Goal: Task Accomplishment & Management: Use online tool/utility

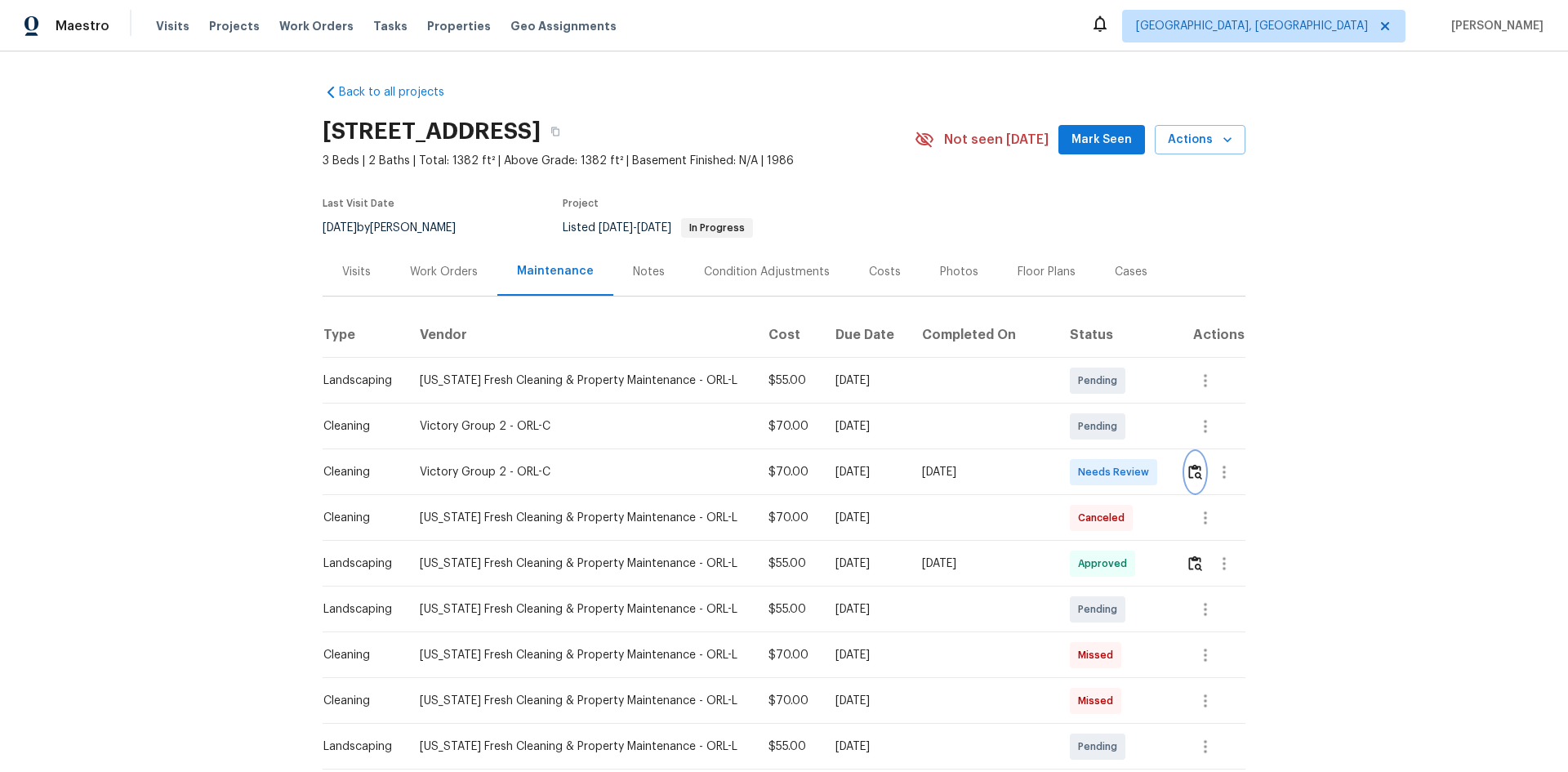
click at [1189, 476] on img "button" at bounding box center [1196, 472] width 14 height 15
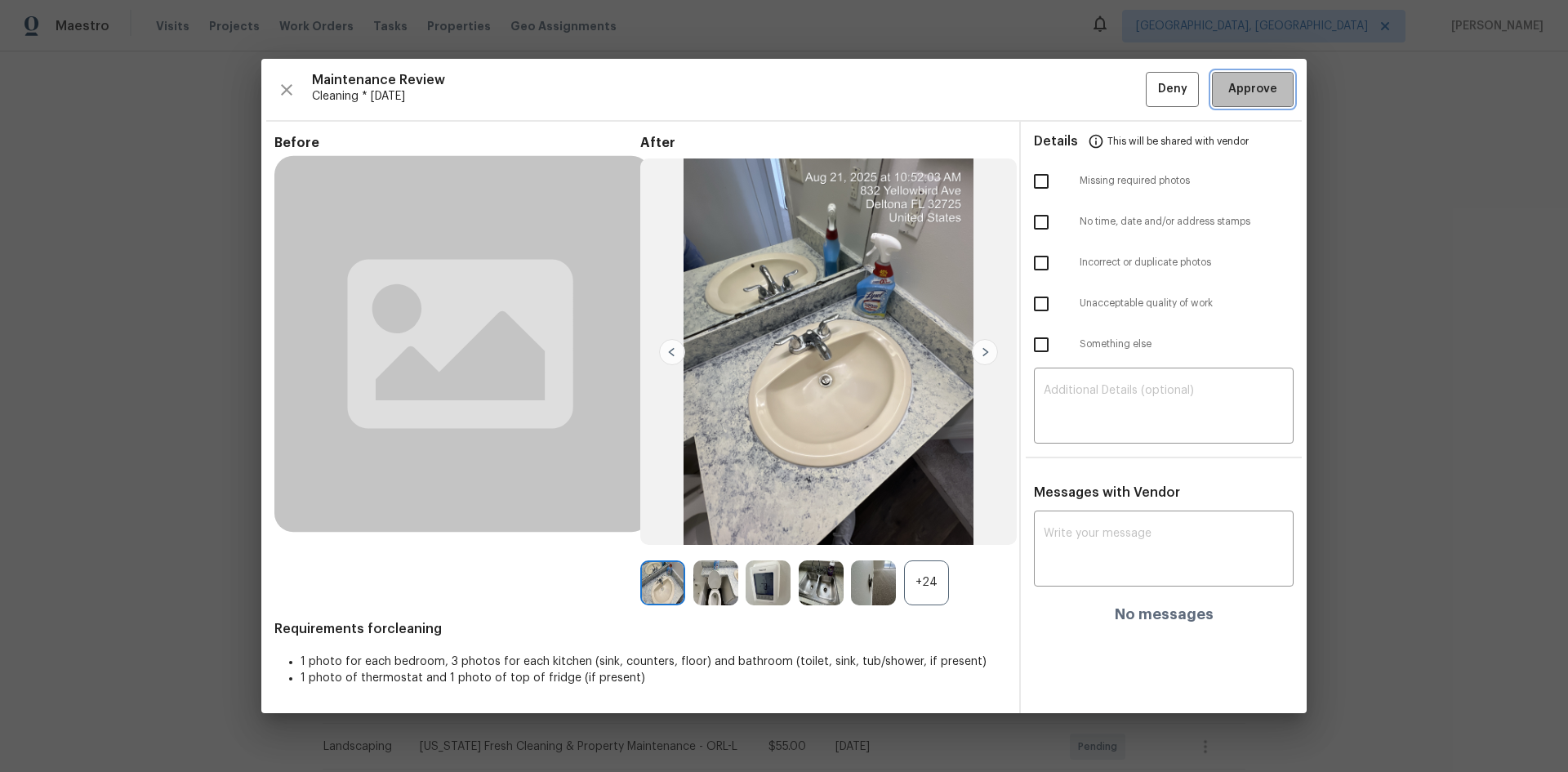
click at [1242, 94] on span "Approve" at bounding box center [1253, 89] width 49 height 20
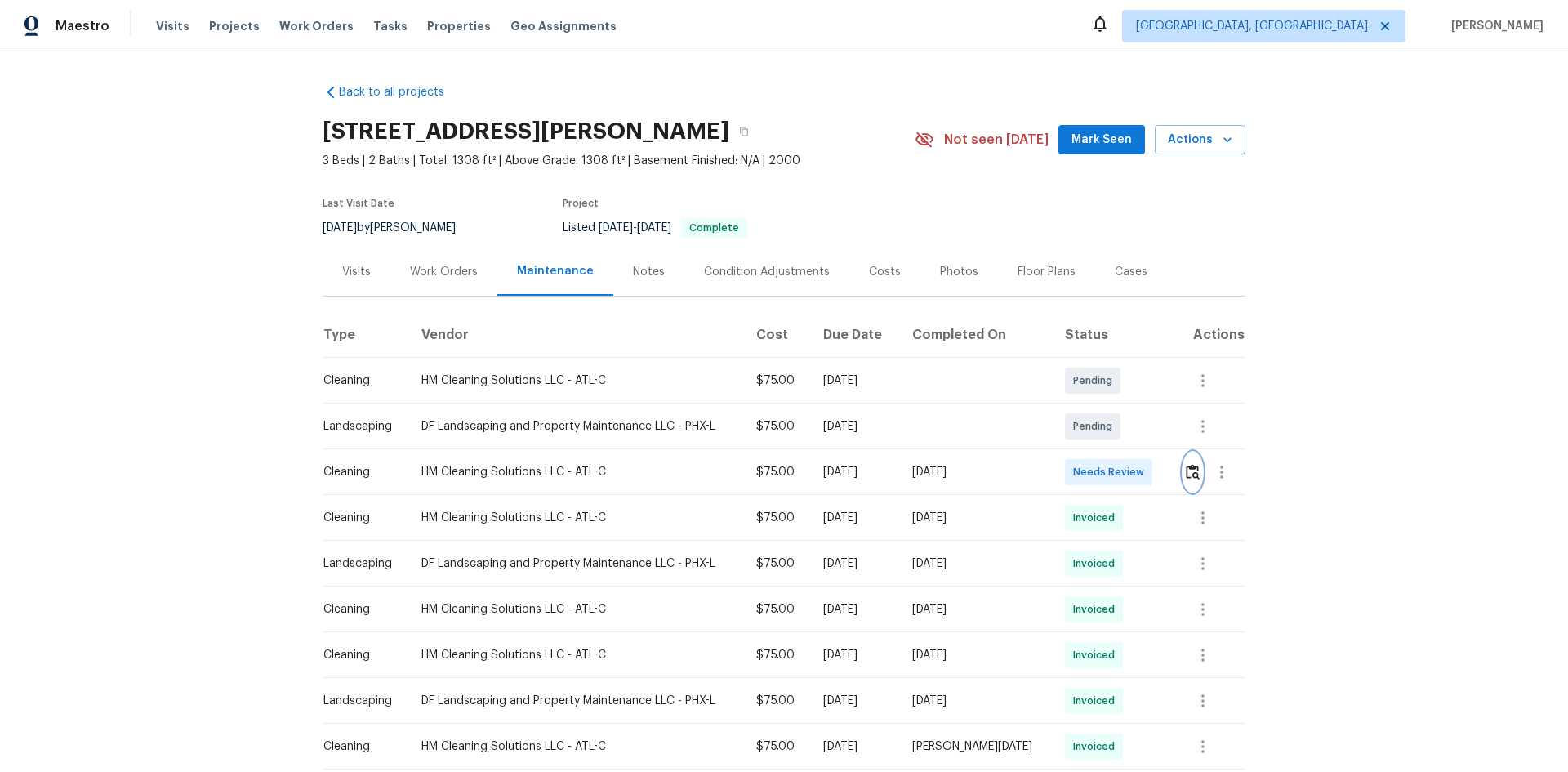
click at [1115, 468] on img "button" at bounding box center [1193, 472] width 14 height 15
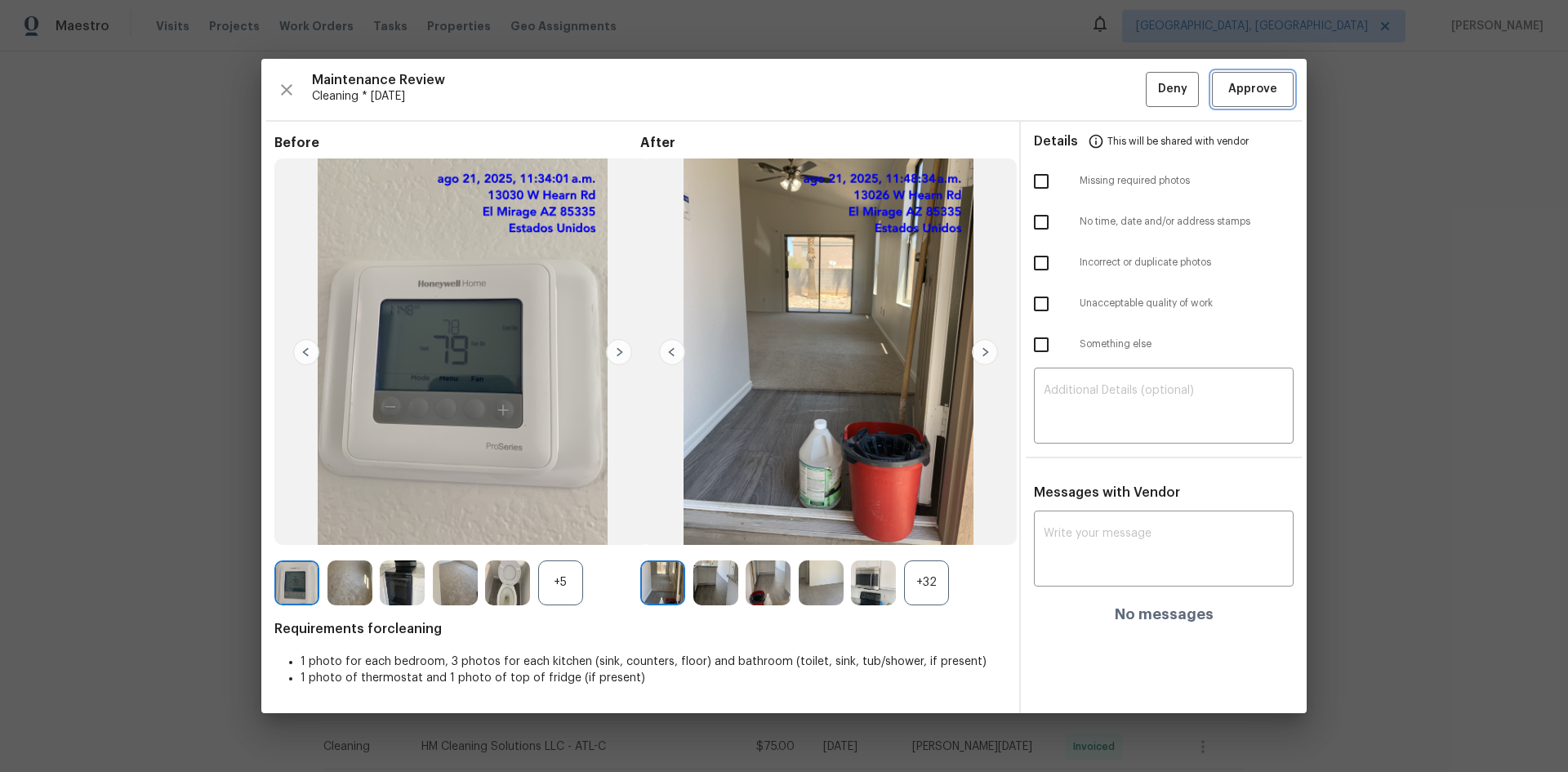
click at [1115, 89] on button "Approve" at bounding box center [1253, 89] width 82 height 35
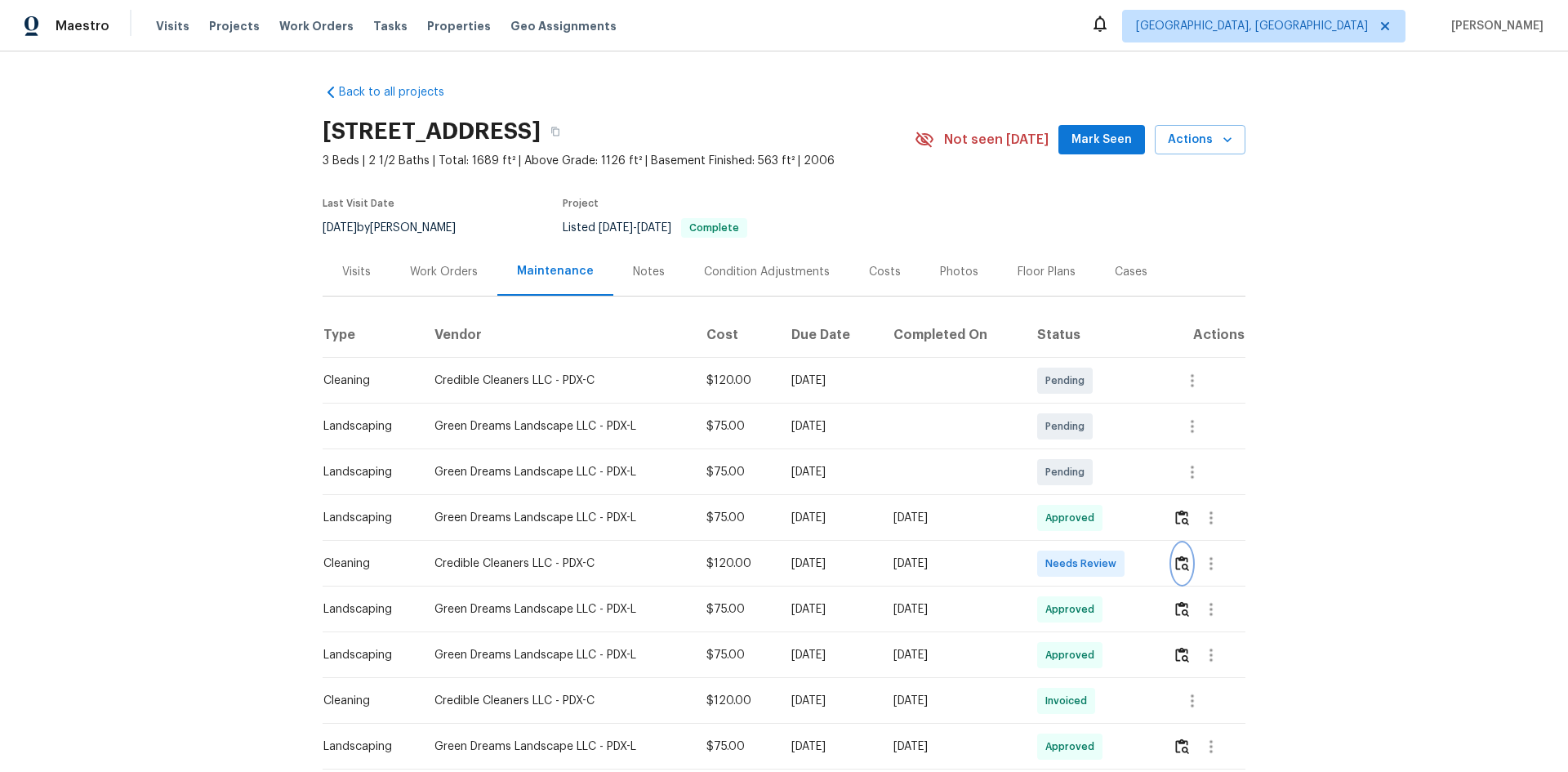
click at [1115, 516] on img "button" at bounding box center [1182, 563] width 14 height 15
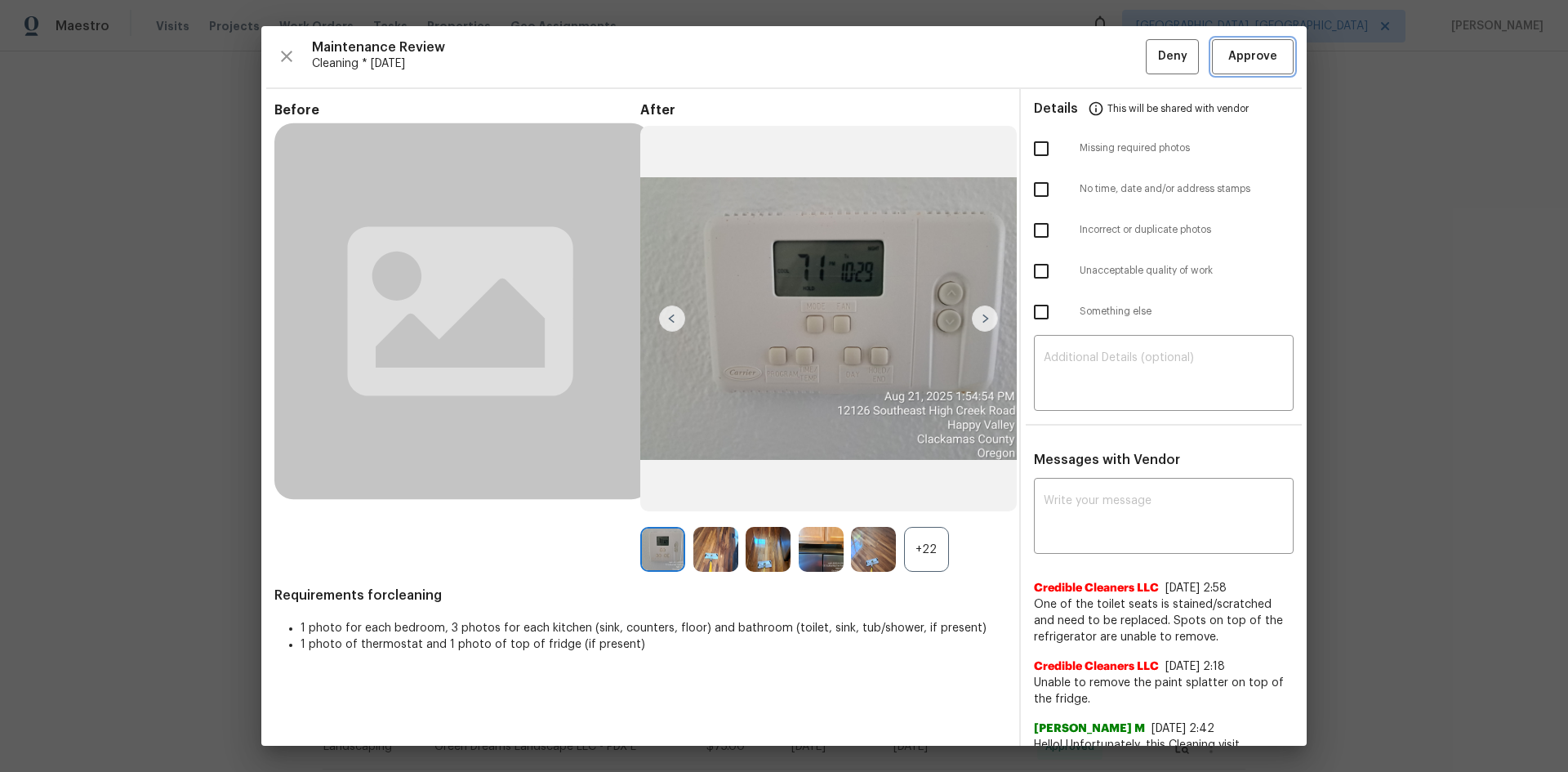
click at [1115, 54] on span "Approve" at bounding box center [1253, 57] width 49 height 20
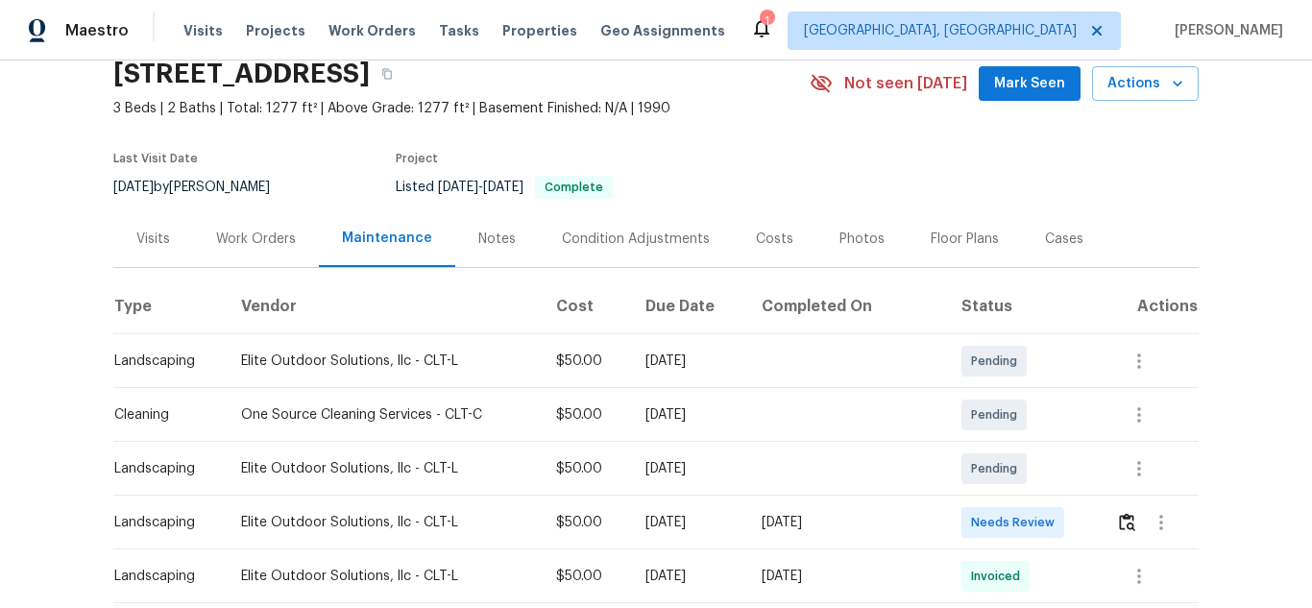
scroll to position [192, 0]
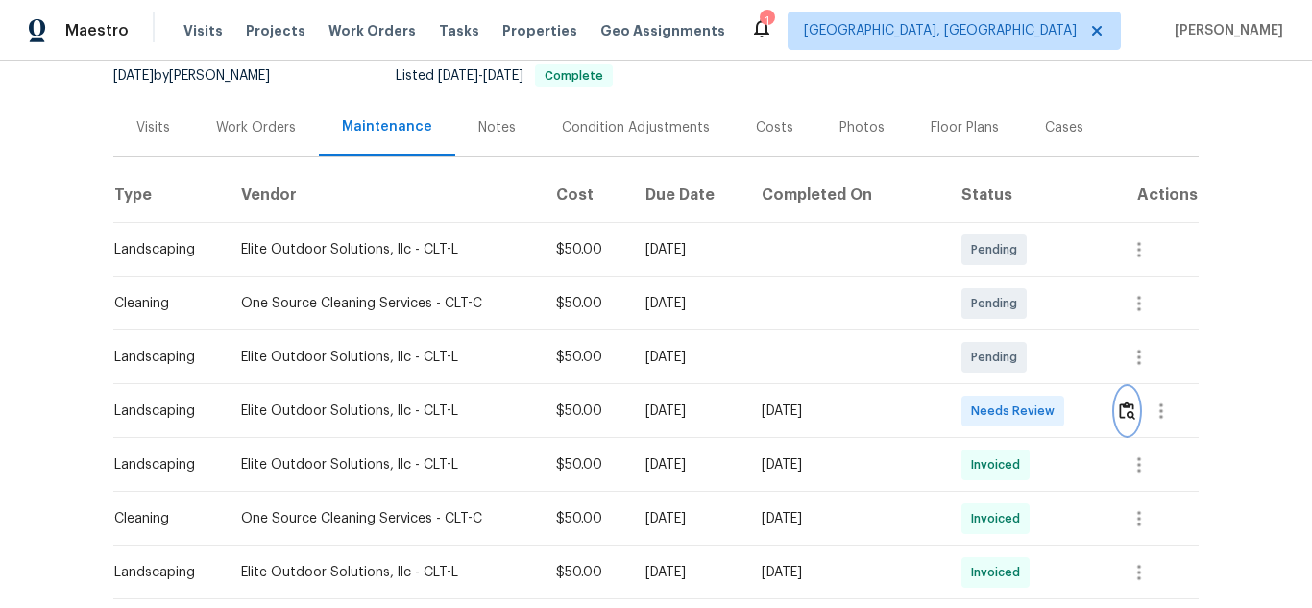
click at [1127, 413] on img "button" at bounding box center [1127, 410] width 16 height 18
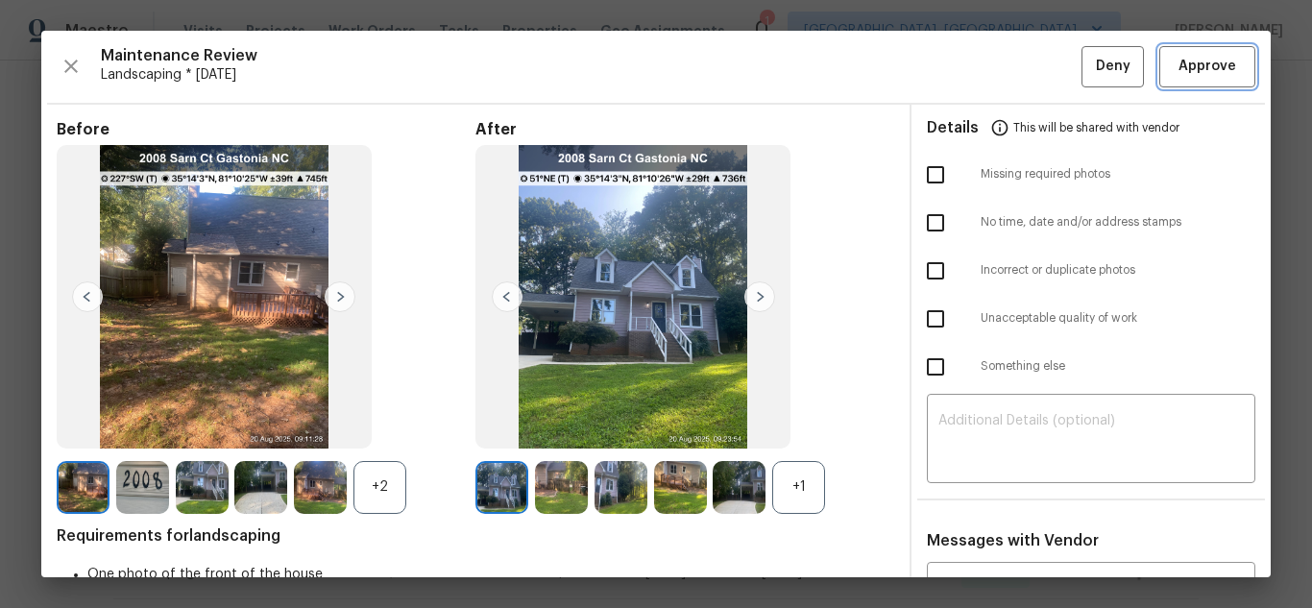
click at [1215, 81] on button "Approve" at bounding box center [1207, 66] width 96 height 41
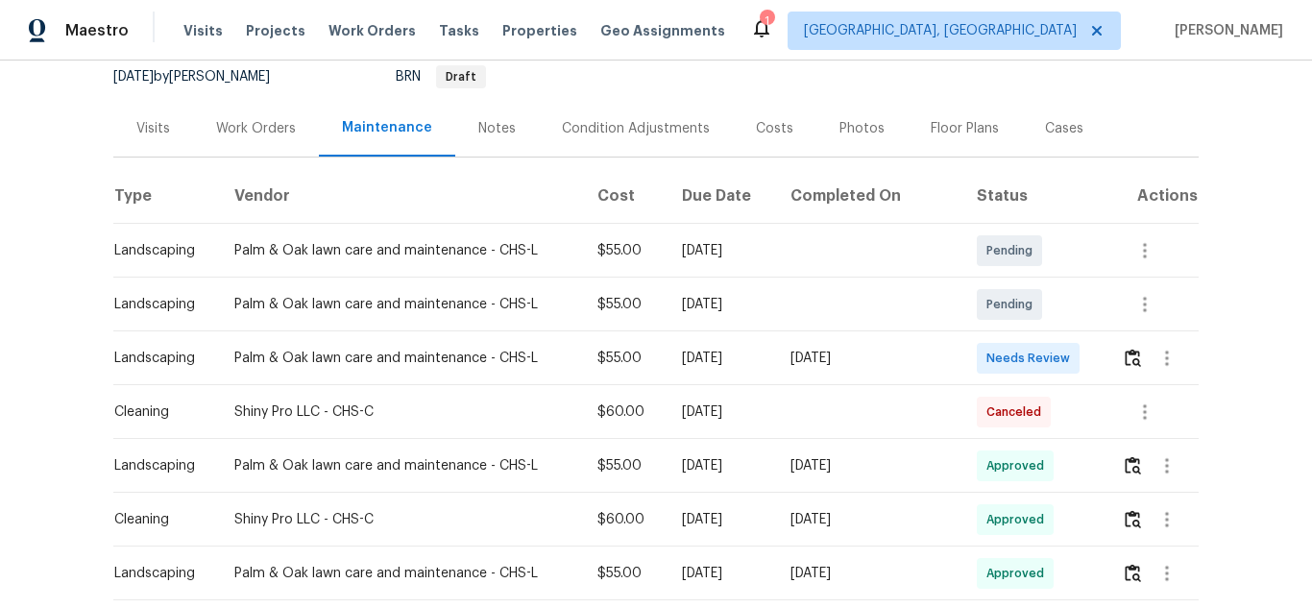
scroll to position [192, 0]
click at [1133, 362] on img "button" at bounding box center [1133, 357] width 16 height 18
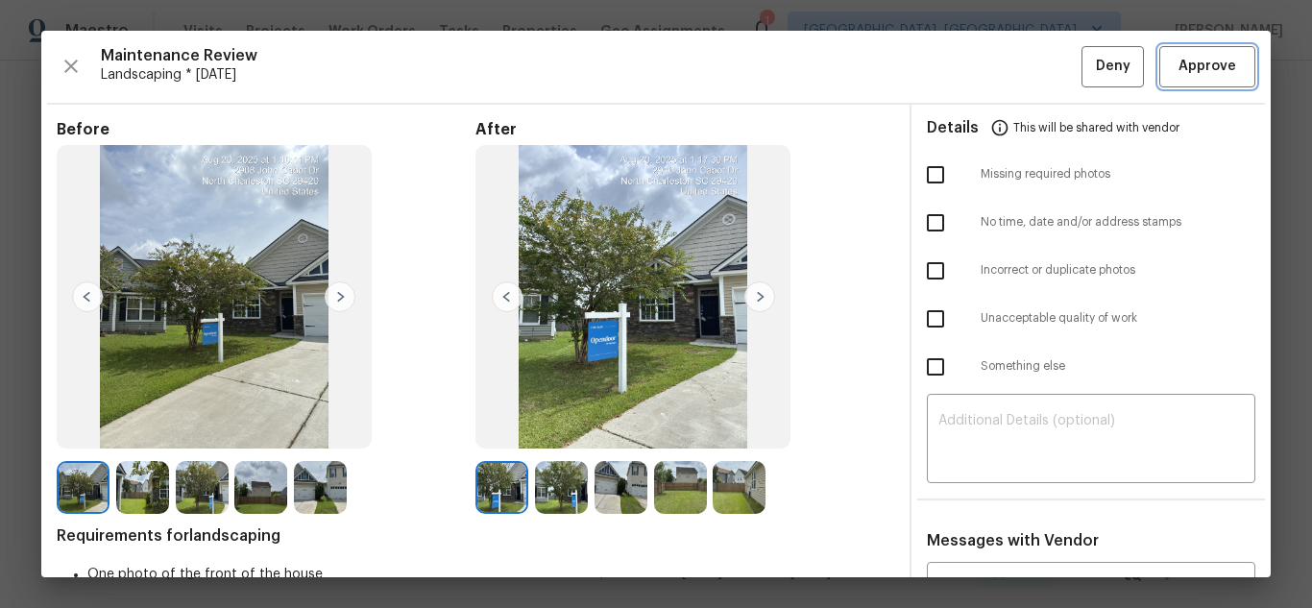
click at [1179, 71] on span "Approve" at bounding box center [1208, 67] width 58 height 24
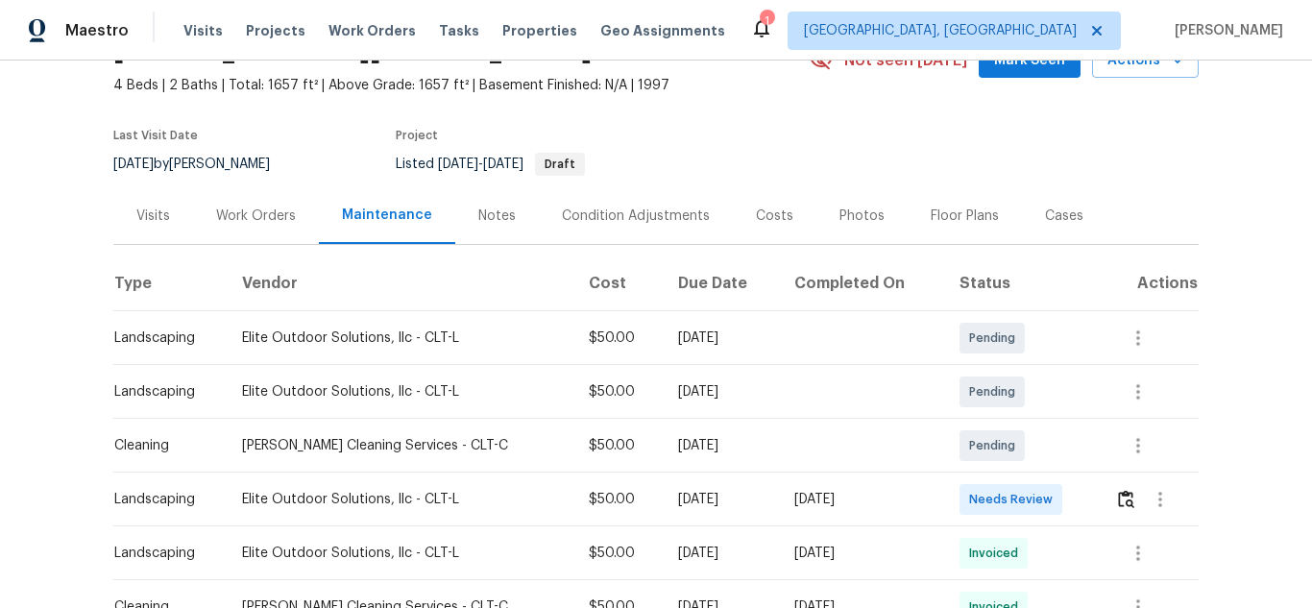
scroll to position [288, 0]
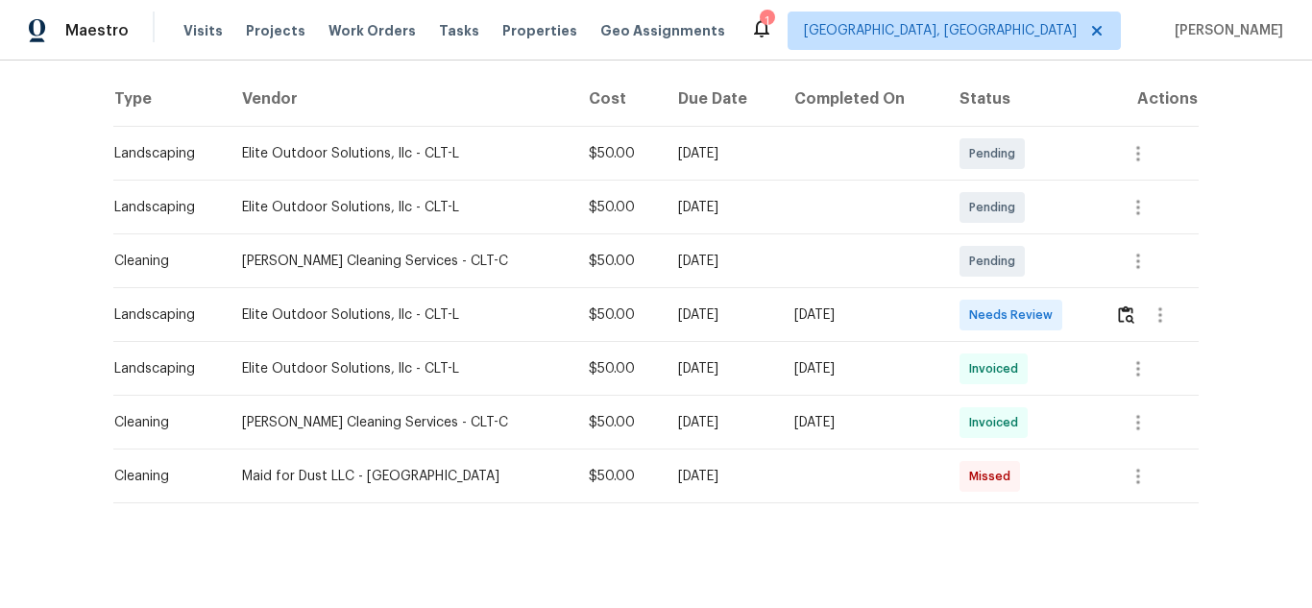
click at [1107, 308] on td at bounding box center [1149, 315] width 99 height 54
click at [1118, 308] on img "button" at bounding box center [1126, 314] width 16 height 18
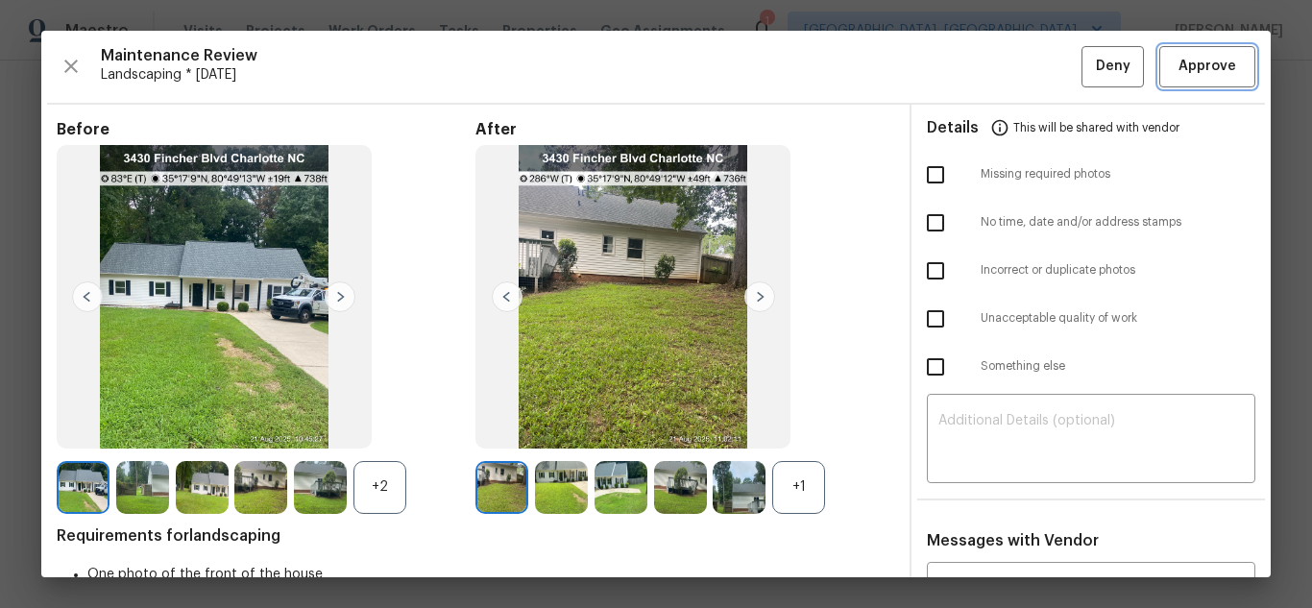
click at [1228, 72] on button "Approve" at bounding box center [1207, 66] width 96 height 41
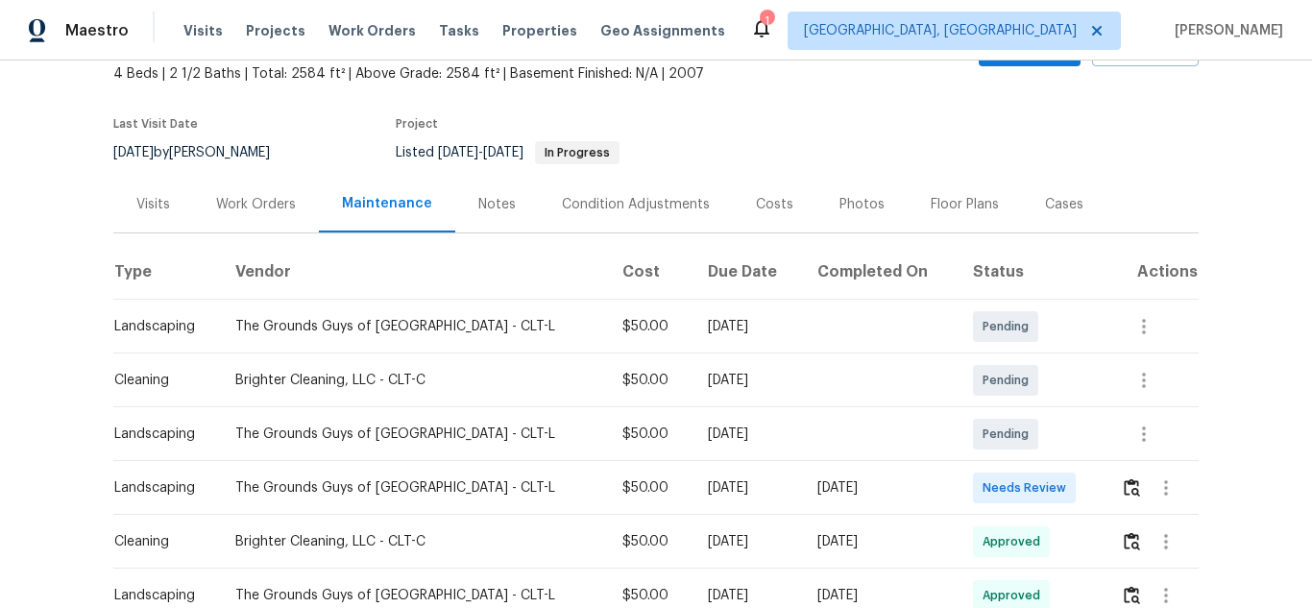
scroll to position [288, 0]
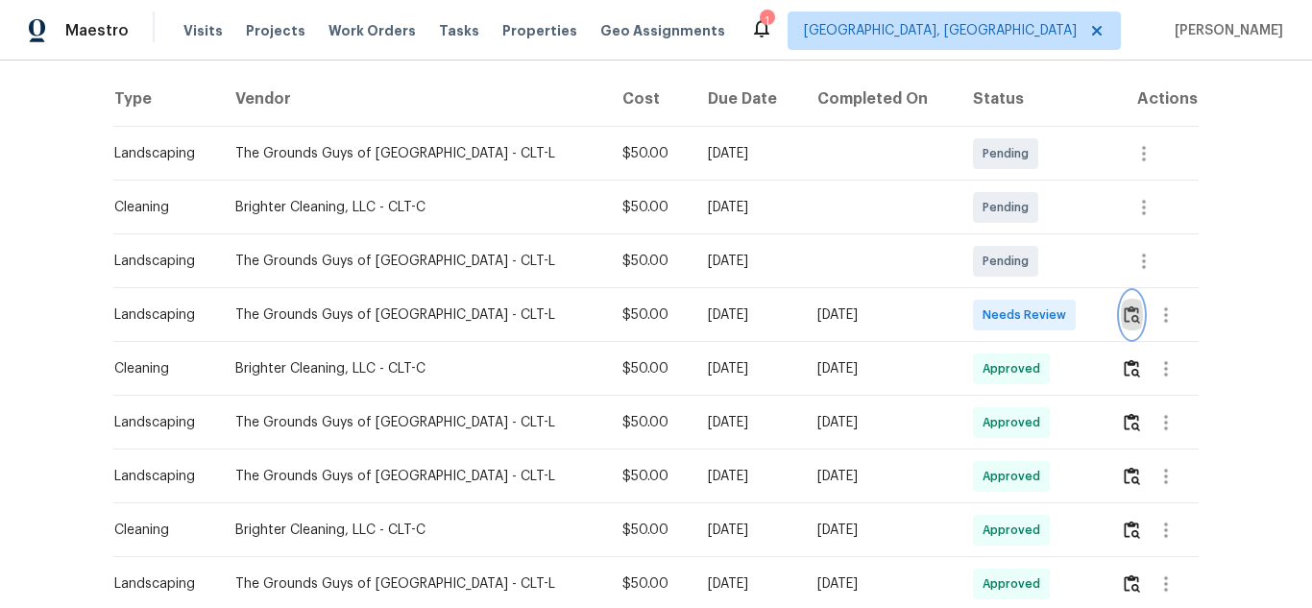
click at [1124, 314] on img "button" at bounding box center [1132, 314] width 16 height 18
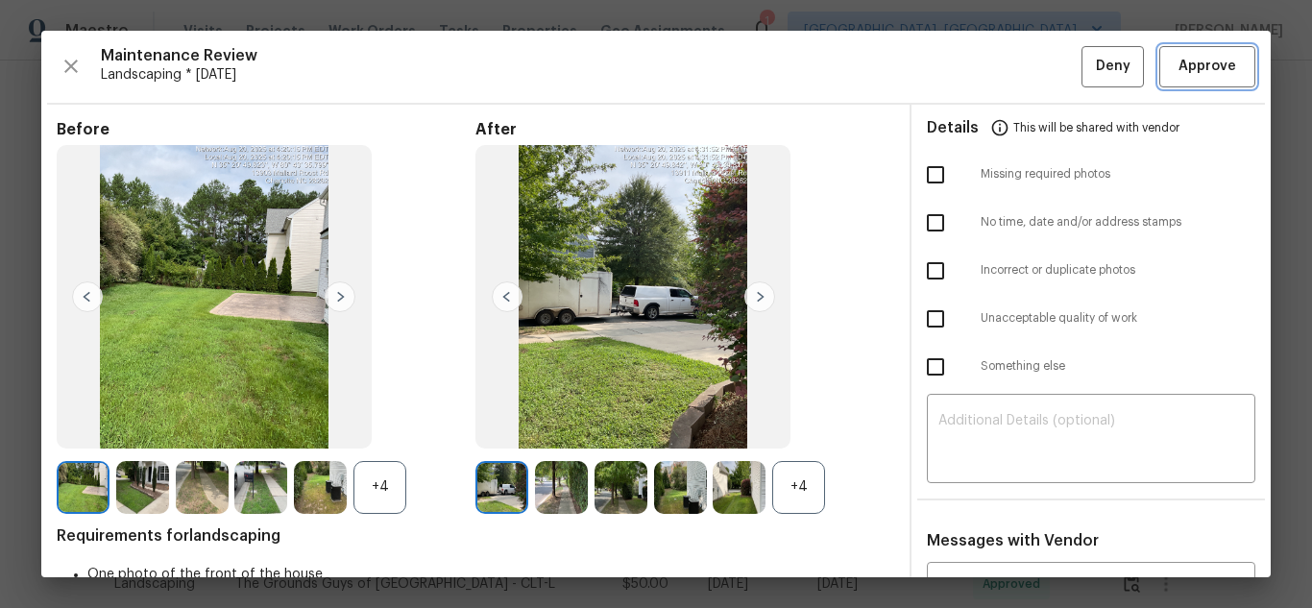
click at [1232, 66] on button "Approve" at bounding box center [1207, 66] width 96 height 41
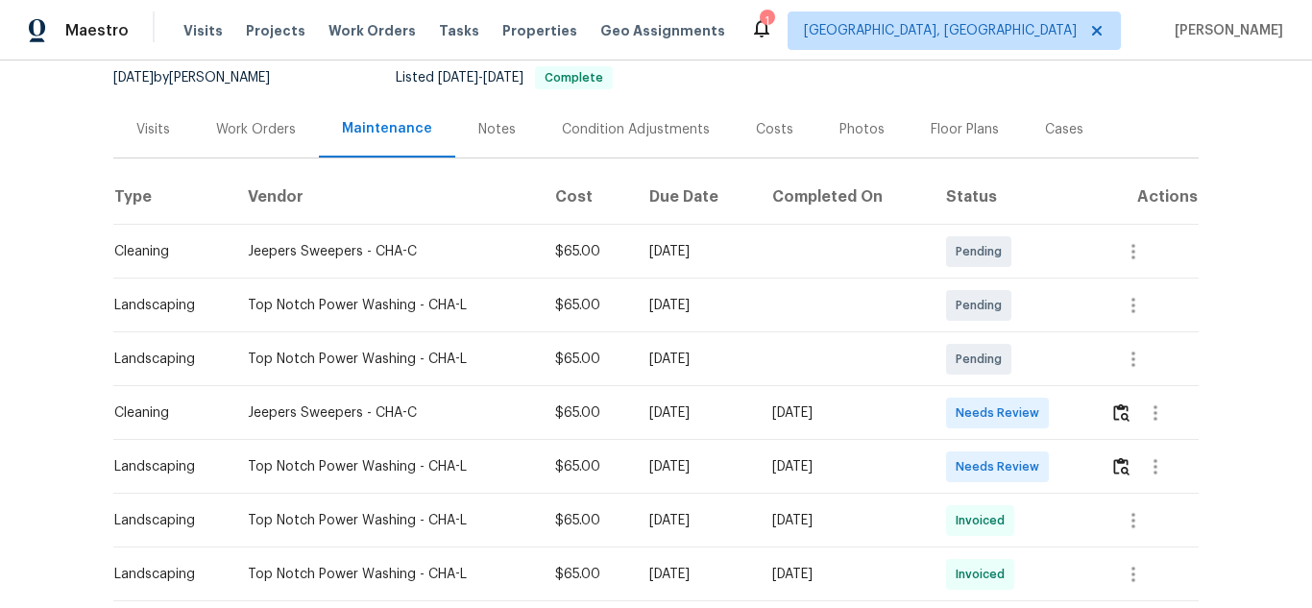
scroll to position [192, 0]
click at [1114, 462] on img "button" at bounding box center [1121, 464] width 16 height 18
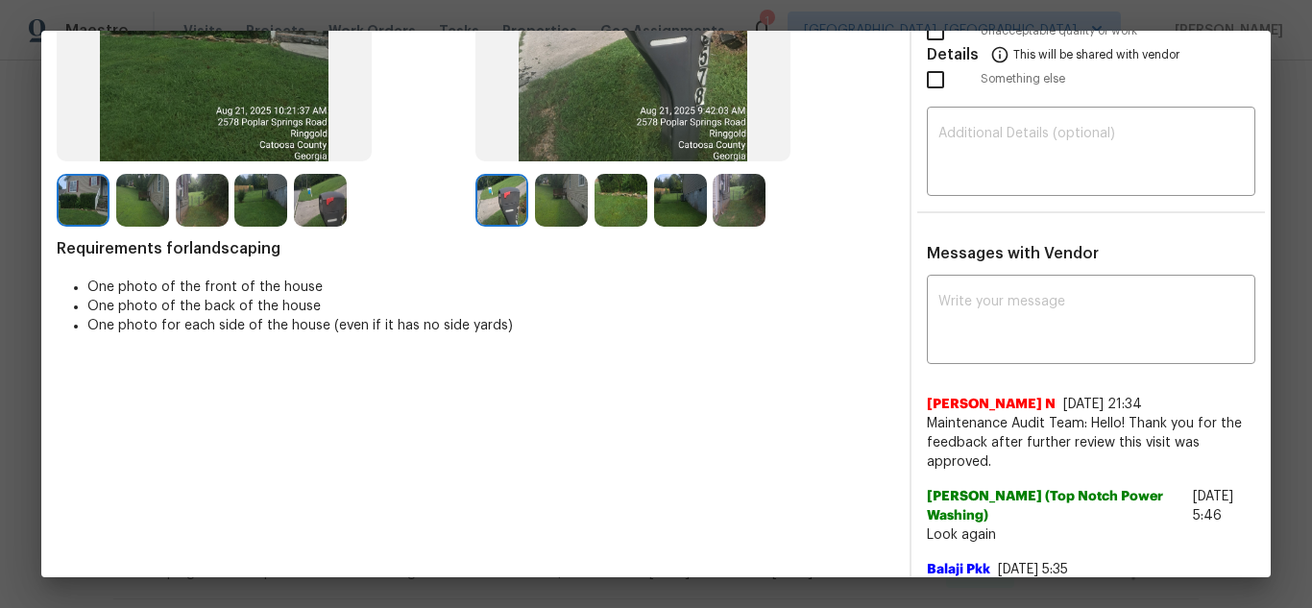
scroll to position [288, 0]
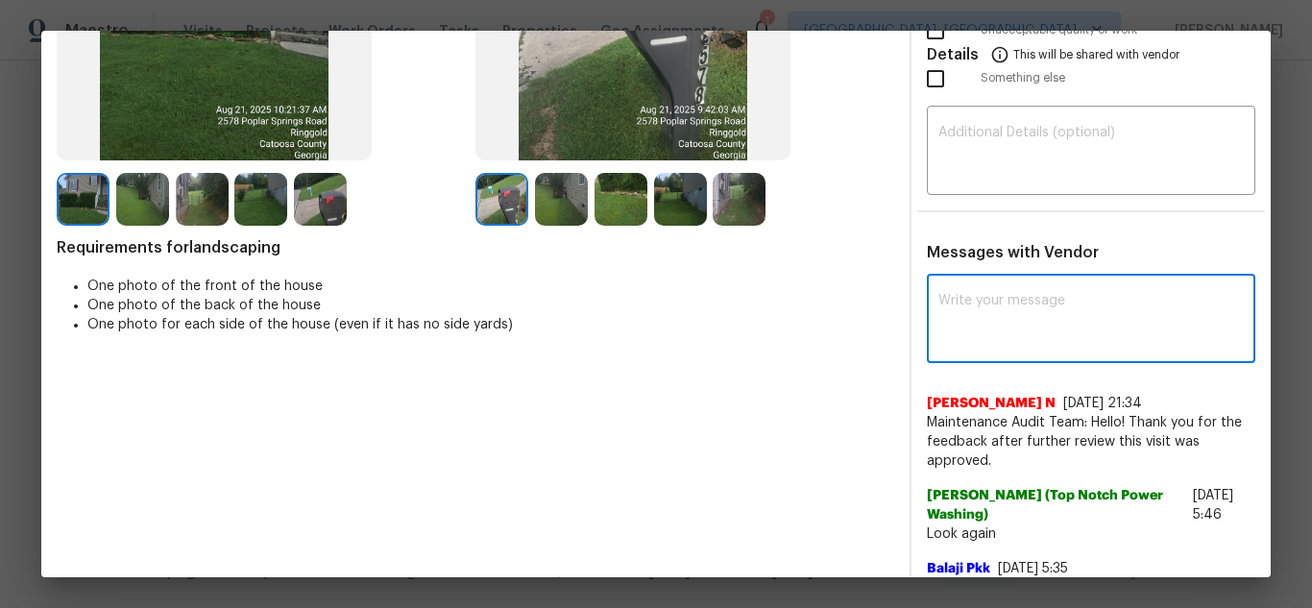
click at [1004, 308] on textarea at bounding box center [1090, 321] width 305 height 54
paste textarea "Maintenance Audit Team: Hello! Unfortunately, this Landscaping visit completed …"
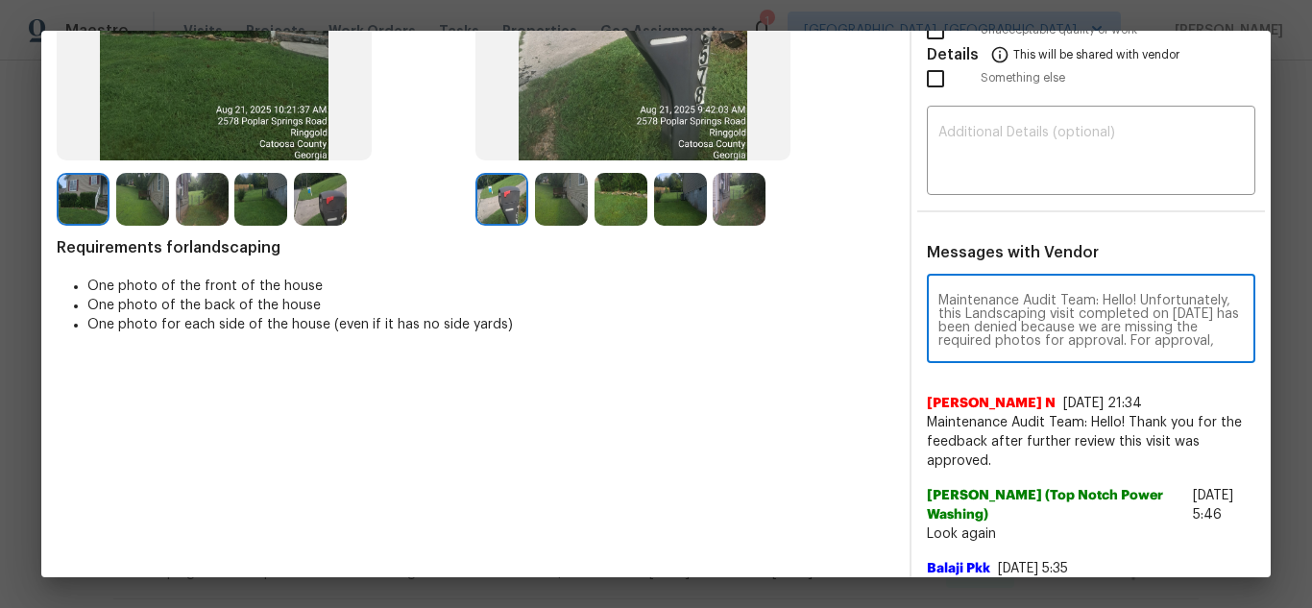
scroll to position [229, 0]
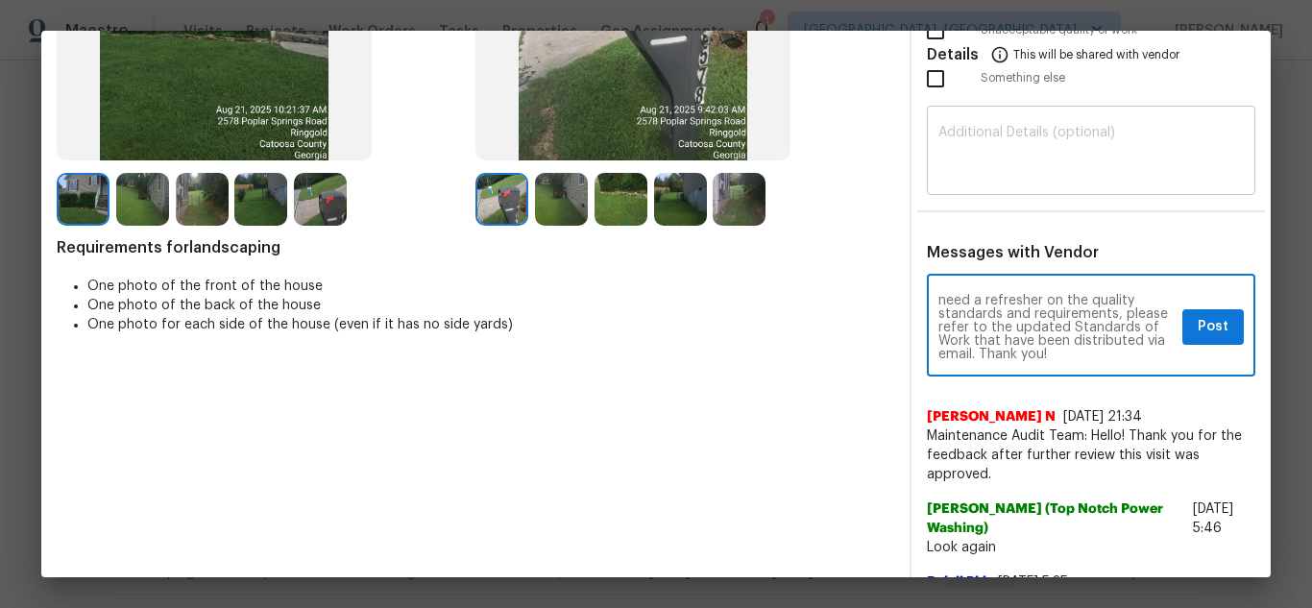
type textarea "Maintenance Audit Team: Hello! Unfortunately, this Landscaping visit completed …"
click at [1038, 134] on textarea at bounding box center [1090, 153] width 305 height 54
paste textarea "Maintenance Audit Team: Hello! Unfortunately, this Landscaping visit completed …"
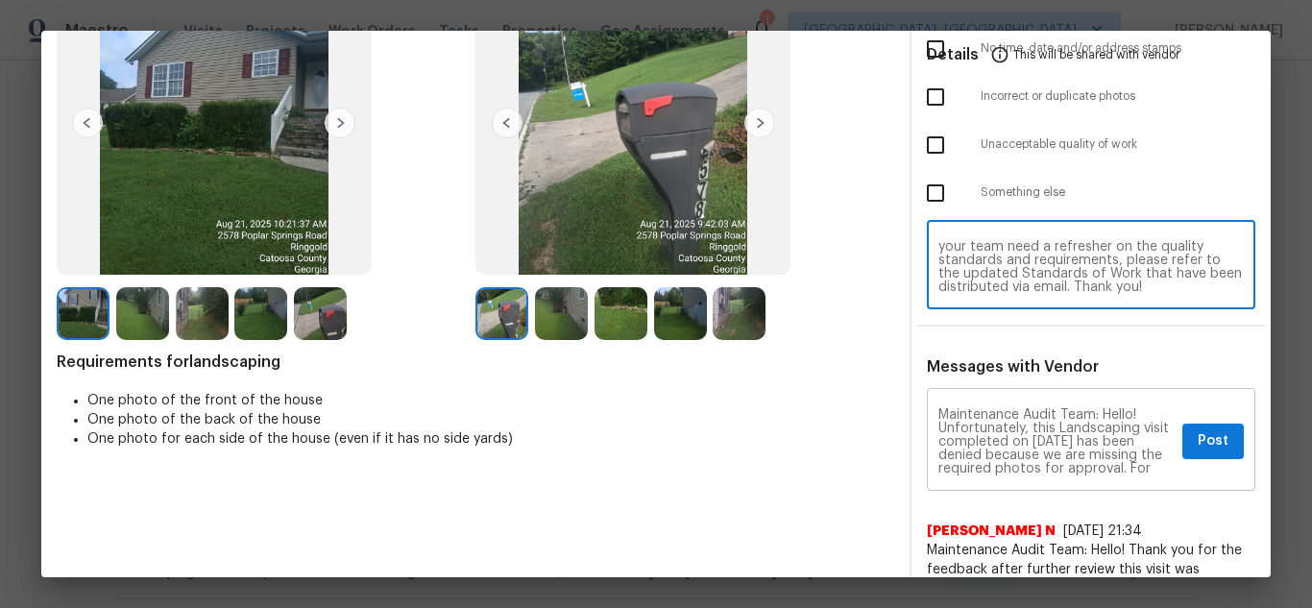
scroll to position [192, 0]
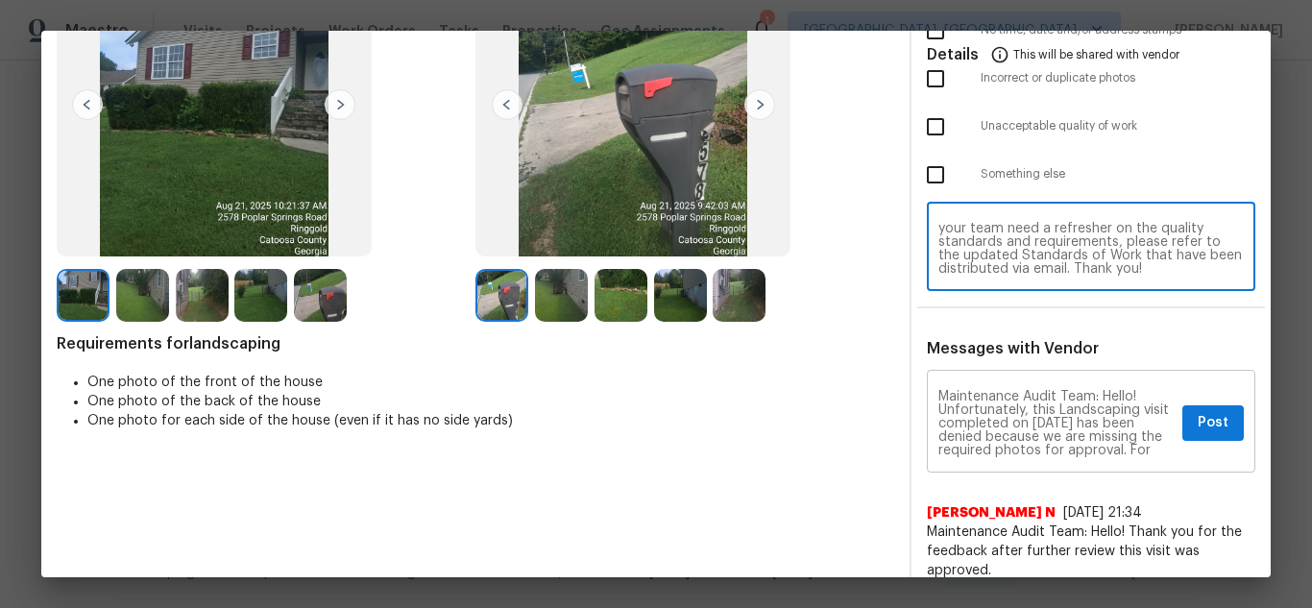
type textarea "Maintenance Audit Team: Hello! Unfortunately, this Landscaping visit completed …"
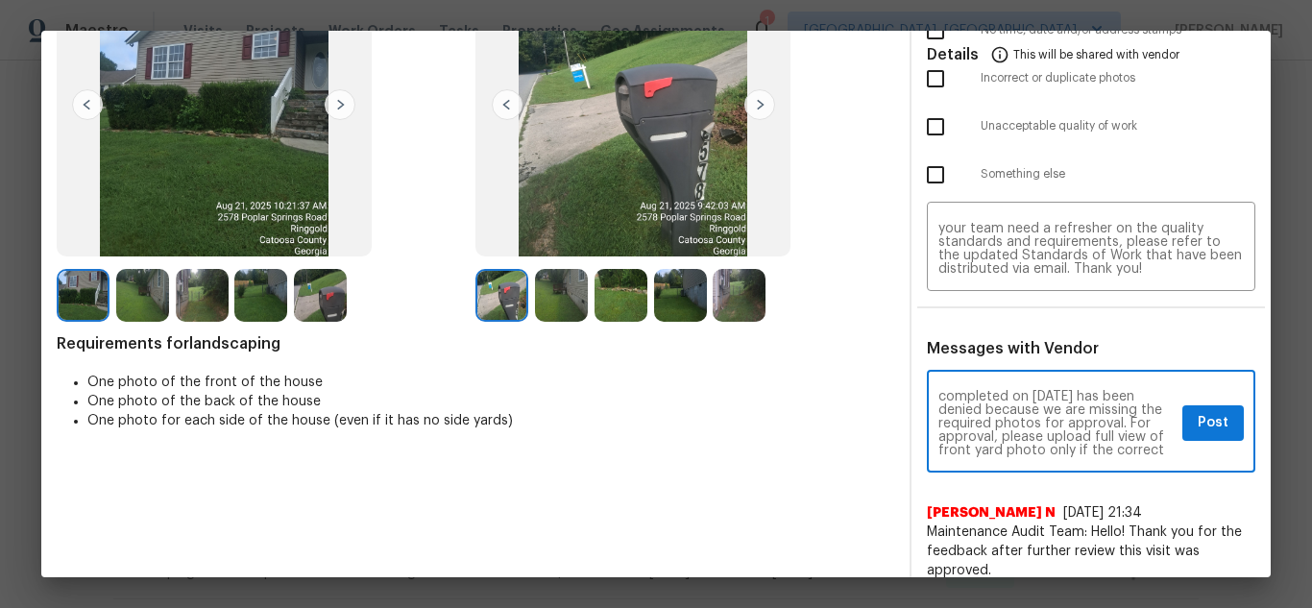
scroll to position [38, 0]
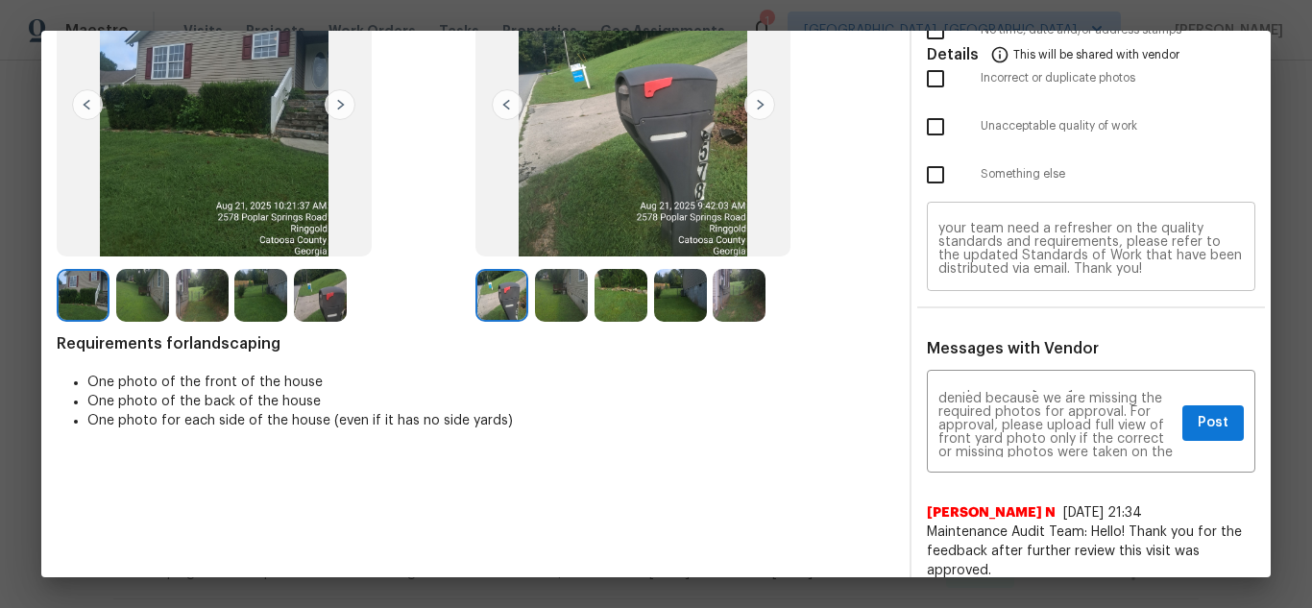
click at [1019, 212] on div "Maintenance Audit Team: Hello! Unfortunately, this Landscaping visit completed …" at bounding box center [1091, 249] width 328 height 85
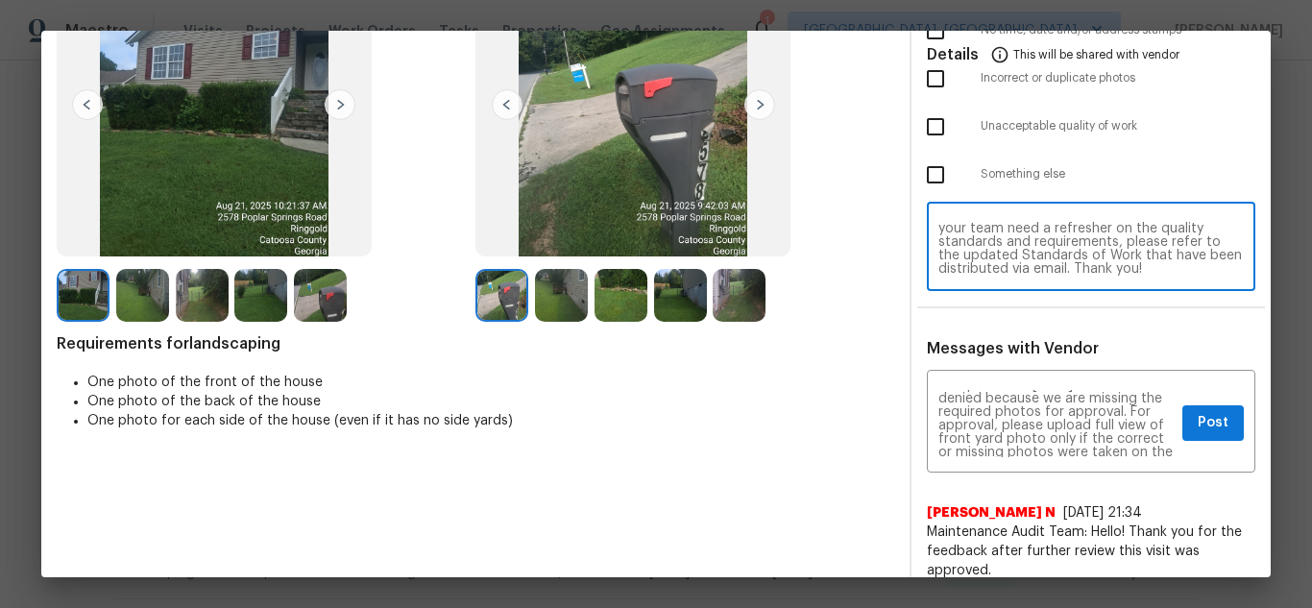
click at [1022, 230] on textarea "Maintenance Audit Team: Hello! Unfortunately, this Landscaping visit completed …" at bounding box center [1090, 249] width 305 height 54
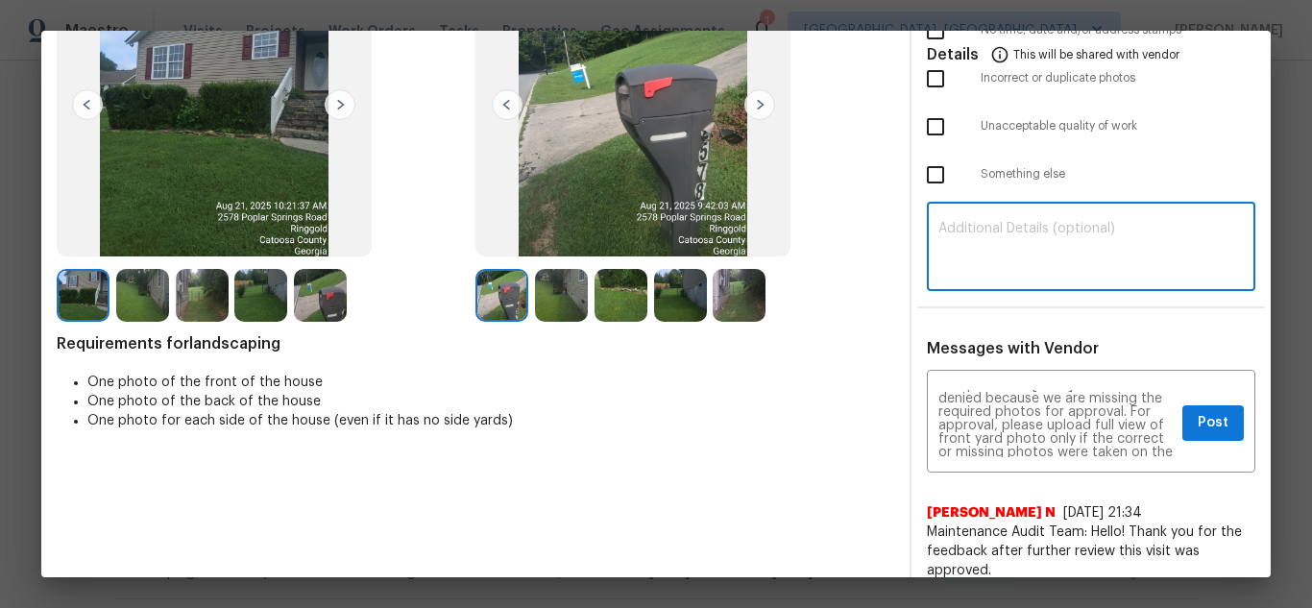
scroll to position [0, 0]
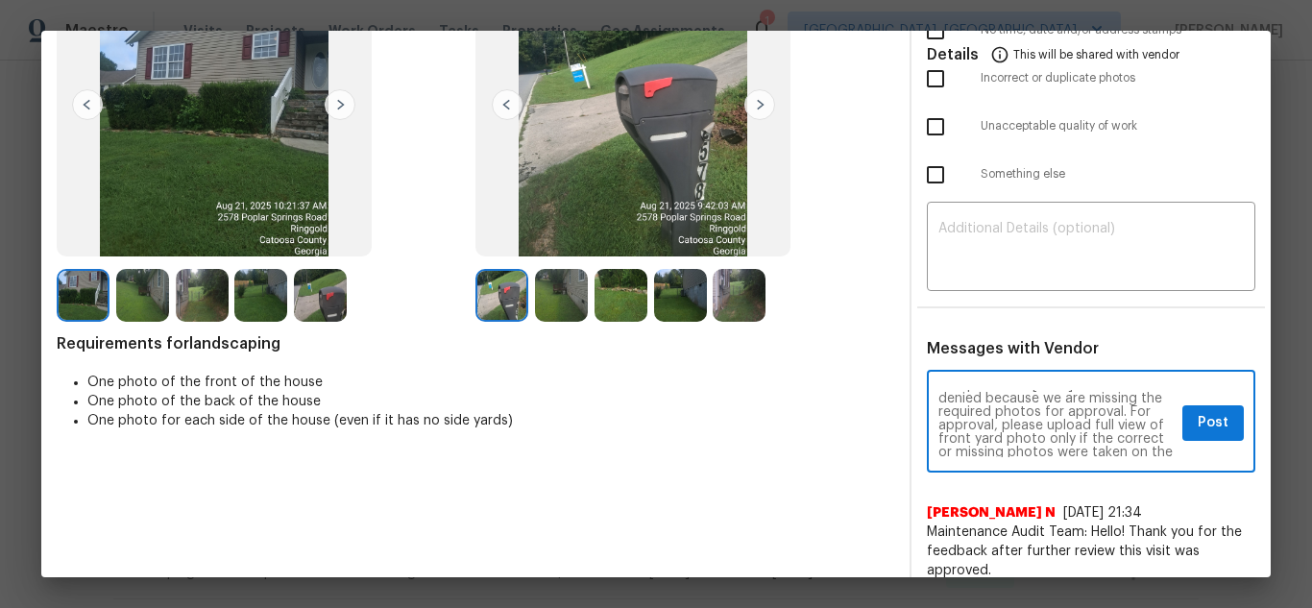
click at [976, 417] on textarea "Maintenance Audit Team: Hello! Unfortunately, this Landscaping visit completed …" at bounding box center [1056, 423] width 236 height 67
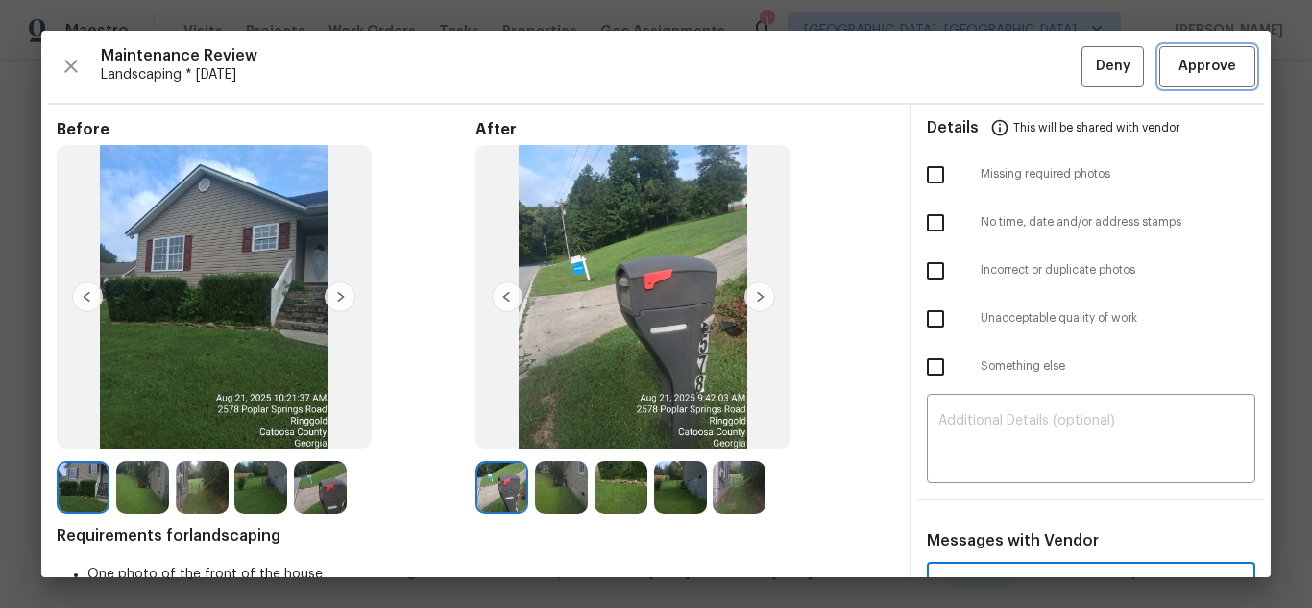
click at [1179, 61] on span "Approve" at bounding box center [1208, 67] width 58 height 24
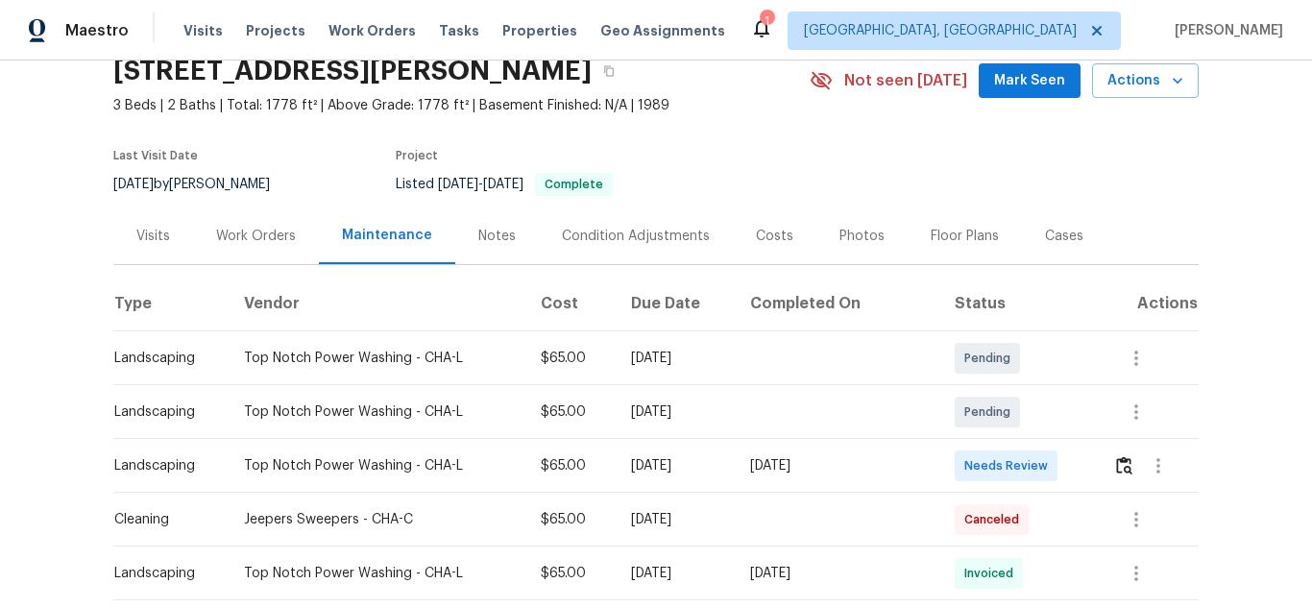
scroll to position [192, 0]
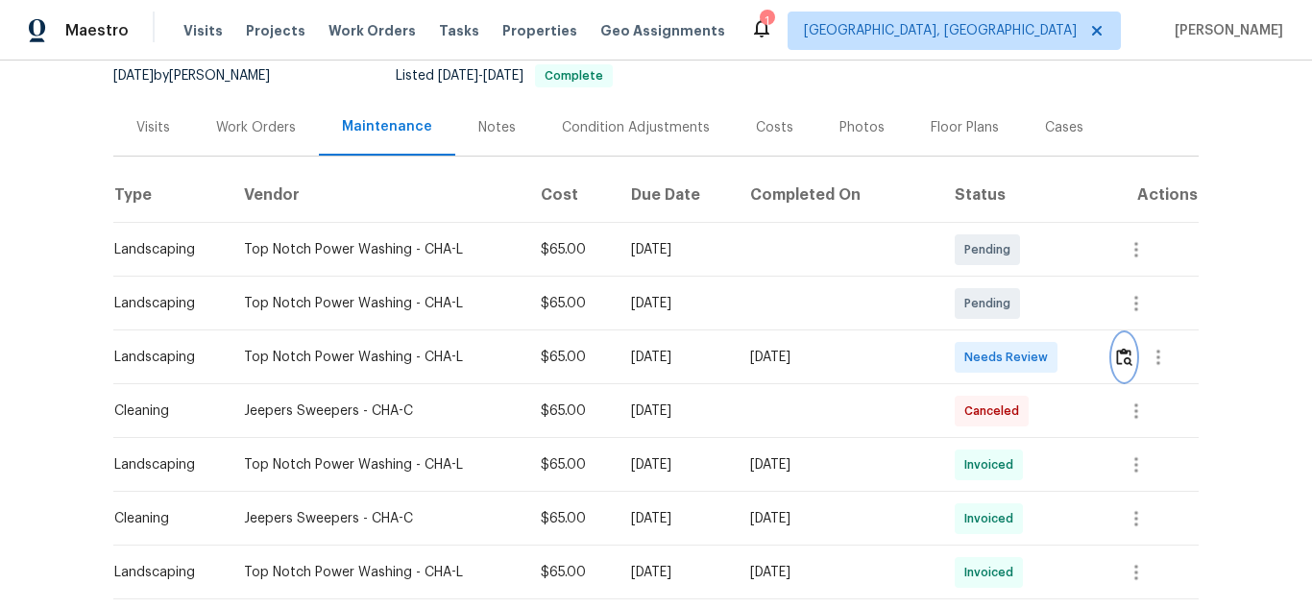
click at [1116, 355] on img "button" at bounding box center [1124, 357] width 16 height 18
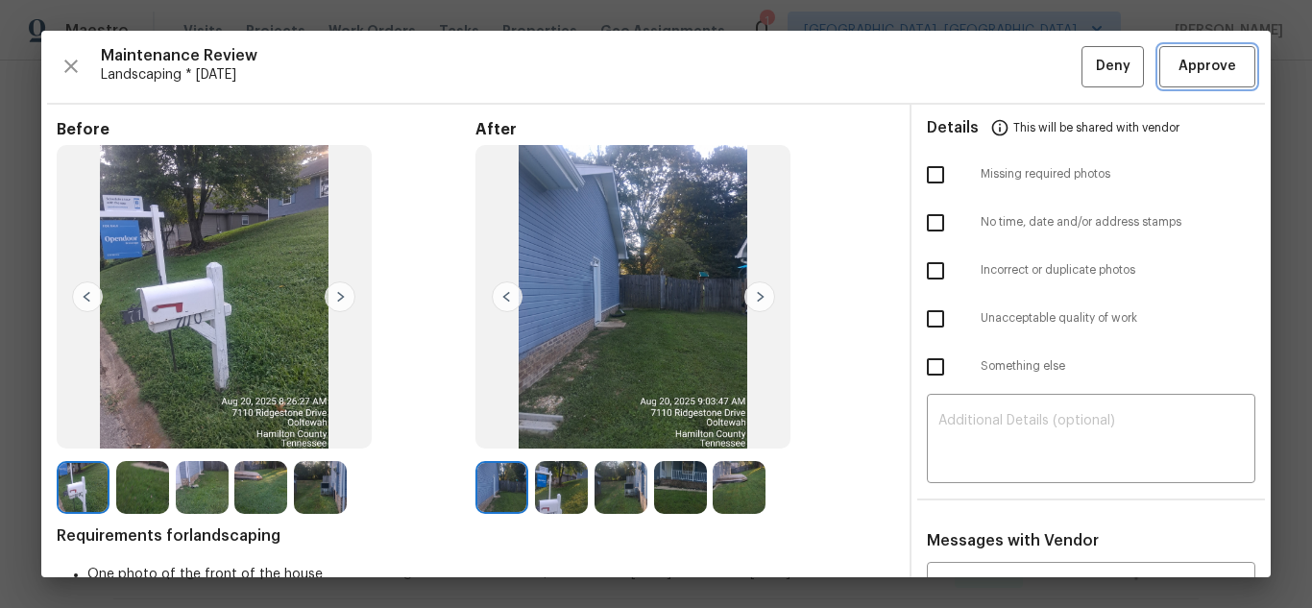
drag, startPoint x: 1179, startPoint y: 71, endPoint x: 970, endPoint y: 47, distance: 210.8
click at [1179, 71] on span "Approve" at bounding box center [1208, 67] width 58 height 24
